Goal: Navigation & Orientation: Find specific page/section

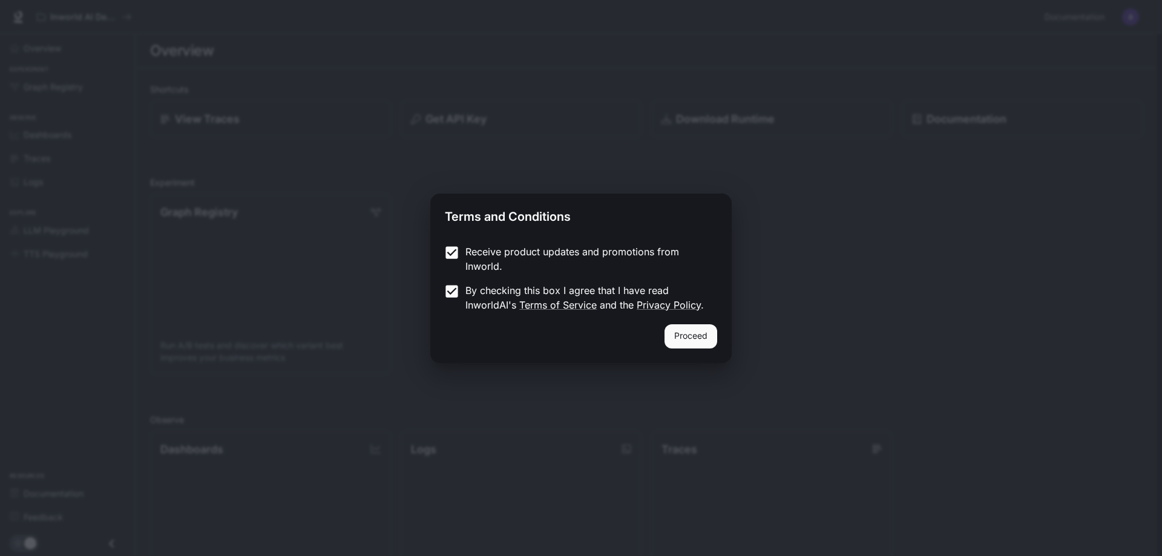
click at [696, 336] on button "Proceed" at bounding box center [690, 336] width 53 height 24
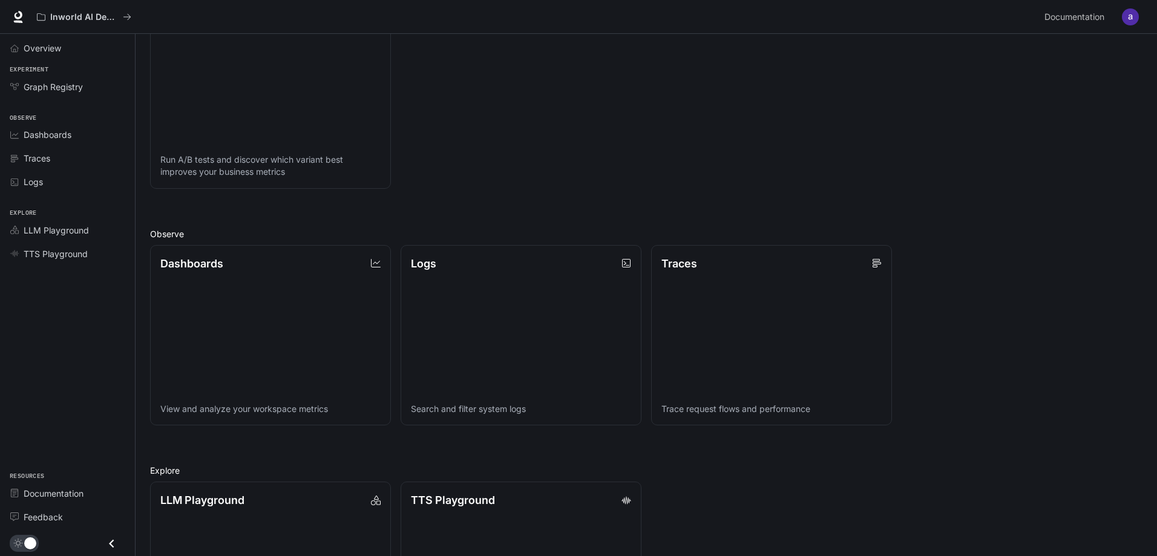
scroll to position [125, 0]
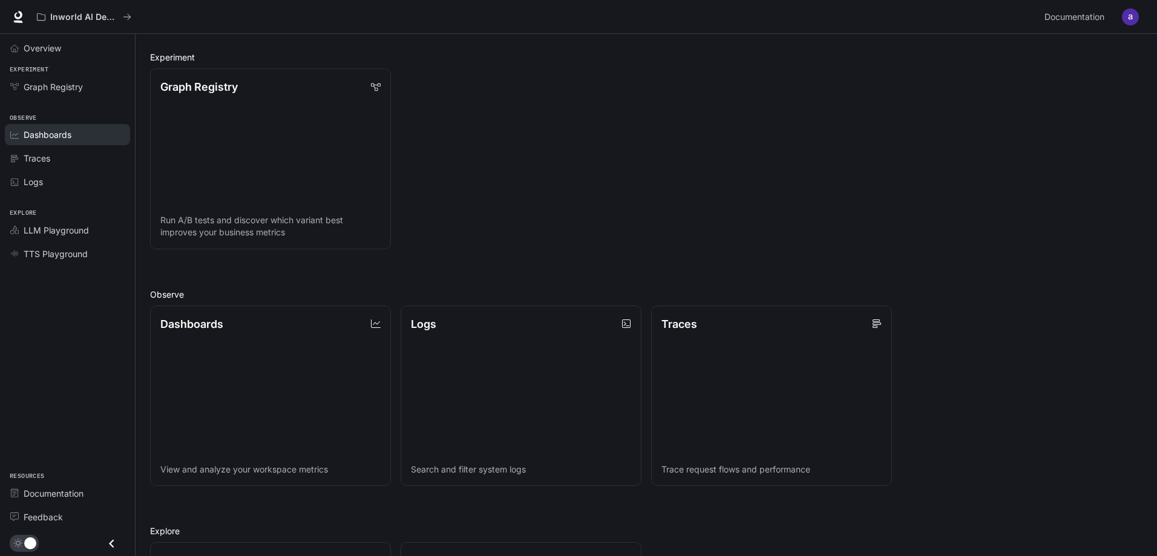
click at [28, 136] on span "Dashboards" at bounding box center [48, 134] width 48 height 13
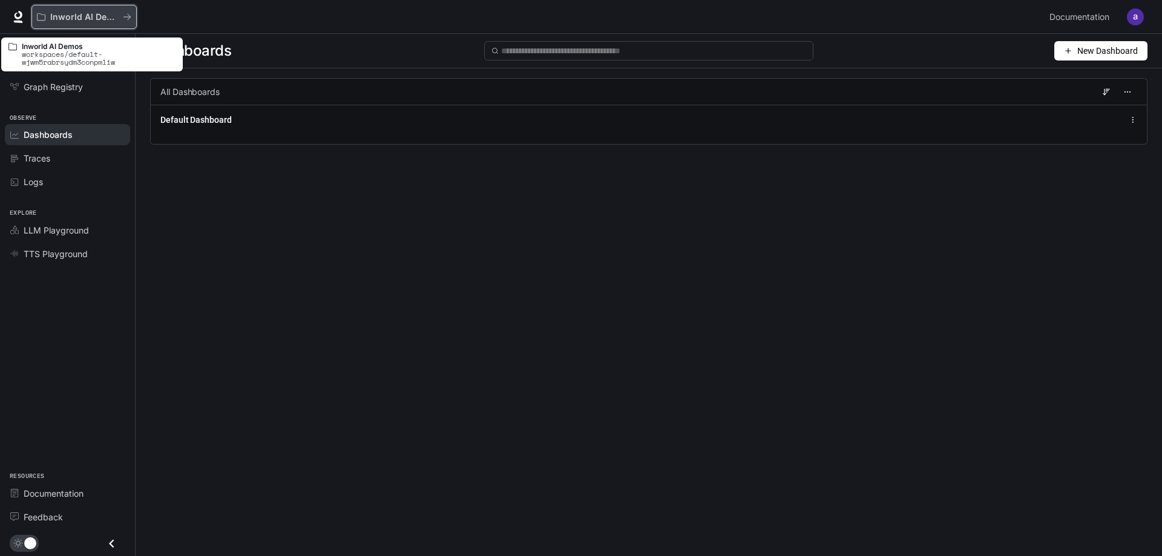
click at [102, 18] on p "Inworld AI Demos" at bounding box center [84, 17] width 68 height 10
